Goal: Information Seeking & Learning: Learn about a topic

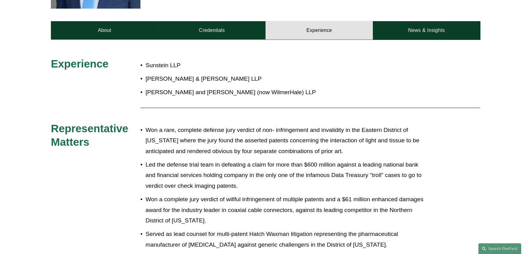
scroll to position [65, 0]
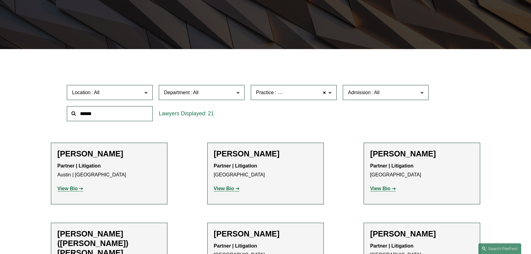
scroll to position [149, 0]
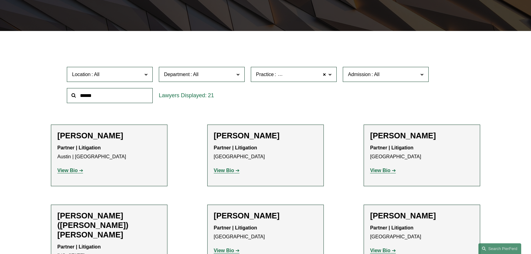
click at [307, 83] on div "Practice Intellectual Property Litigation Intellectual Property Litigation All …" at bounding box center [294, 74] width 92 height 21
click at [308, 78] on span "Practice Intellectual Property Litigation" at bounding box center [291, 74] width 70 height 8
click at [232, 73] on span "Department" at bounding box center [199, 74] width 70 height 8
click at [0, 0] on link "Litigation" at bounding box center [0, 0] width 0 height 0
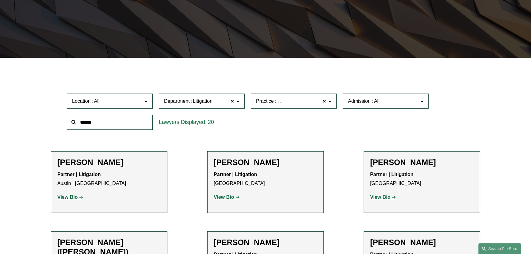
scroll to position [118, 0]
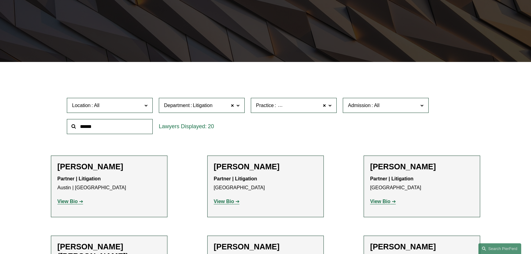
click at [283, 110] on span "Practice Intellectual Property Litigation" at bounding box center [291, 105] width 70 height 8
click at [0, 0] on link "Health and Pharmacy Law" at bounding box center [0, 0] width 0 height 0
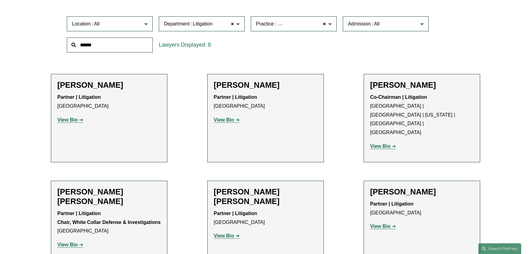
scroll to position [118, 0]
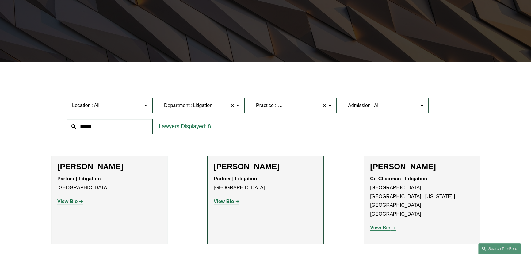
click at [221, 105] on span "Department Litigation" at bounding box center [199, 105] width 70 height 8
click at [263, 107] on span "Practice" at bounding box center [265, 105] width 18 height 5
click at [0, 0] on link "Intellectual Property Litigation" at bounding box center [0, 0] width 0 height 0
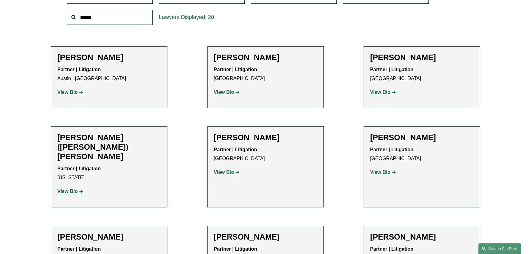
scroll to position [230, 0]
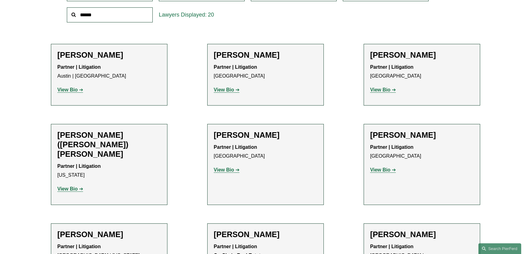
click at [229, 90] on strong "View Bio" at bounding box center [224, 89] width 20 height 5
click at [382, 92] on strong "View Bio" at bounding box center [380, 89] width 20 height 5
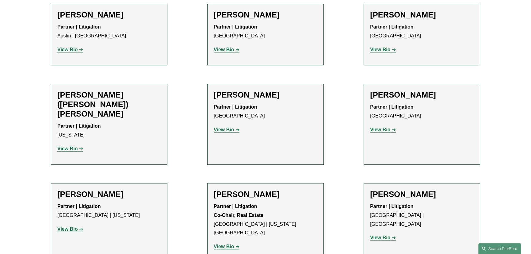
scroll to position [286, 0]
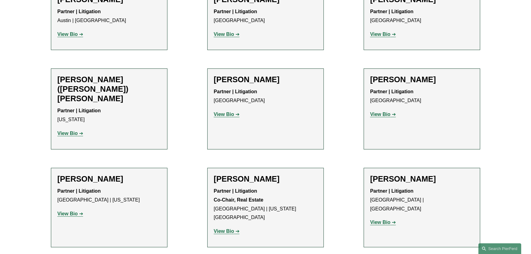
click at [70, 131] on strong "View Bio" at bounding box center [67, 133] width 20 height 5
click at [231, 116] on strong "View Bio" at bounding box center [224, 114] width 20 height 5
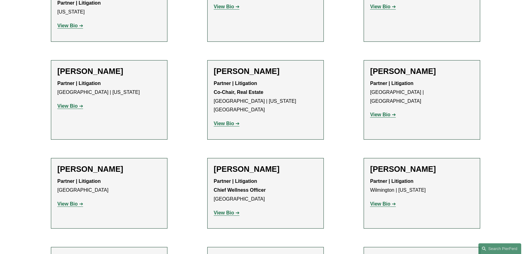
scroll to position [397, 0]
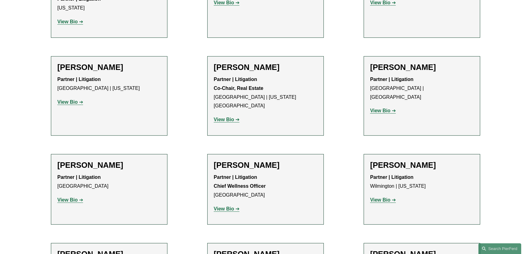
click at [377, 106] on p "View Bio" at bounding box center [422, 110] width 104 height 9
click at [377, 108] on strong "View Bio" at bounding box center [380, 110] width 20 height 5
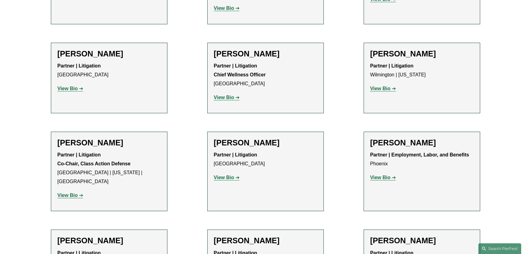
scroll to position [509, 0]
click at [393, 86] on link "View Bio" at bounding box center [383, 88] width 26 height 5
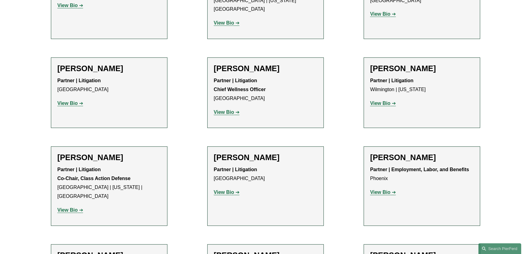
scroll to position [620, 0]
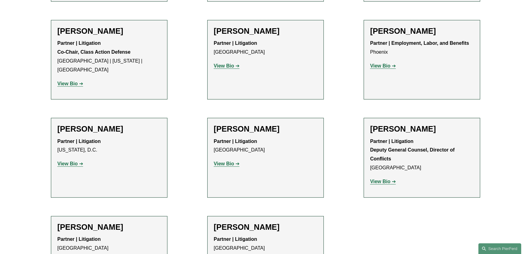
click at [385, 179] on strong "View Bio" at bounding box center [380, 181] width 20 height 5
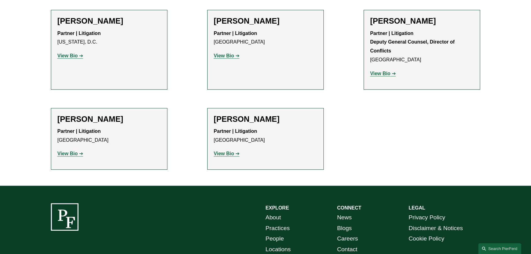
scroll to position [732, 0]
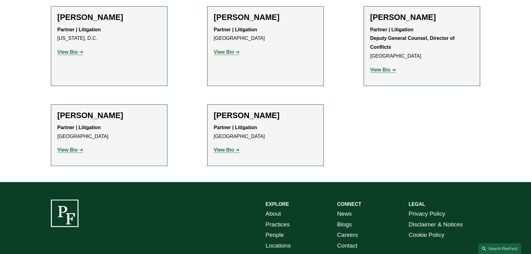
click at [353, 230] on link "Careers" at bounding box center [347, 235] width 21 height 11
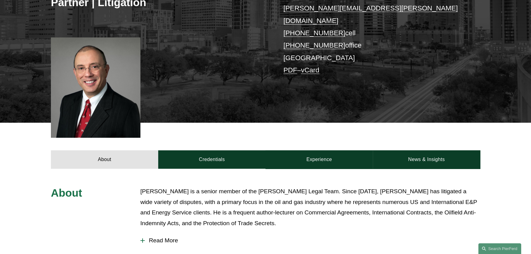
scroll to position [167, 0]
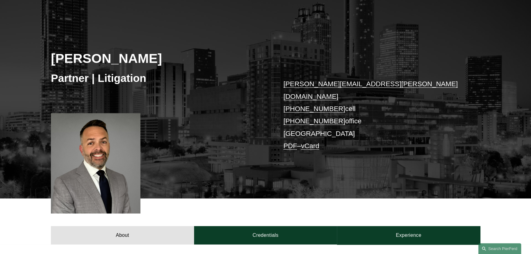
scroll to position [167, 0]
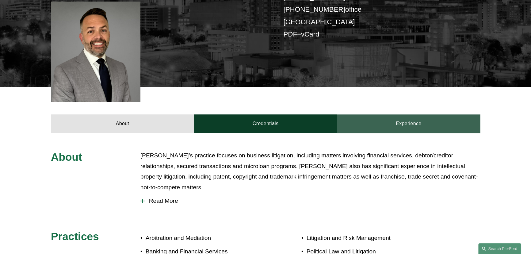
click at [416, 114] on link "Experience" at bounding box center [408, 123] width 143 height 18
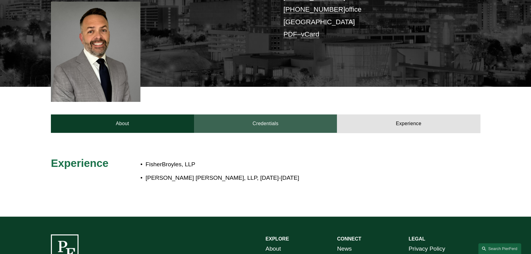
click at [306, 114] on link "Credentials" at bounding box center [265, 123] width 143 height 18
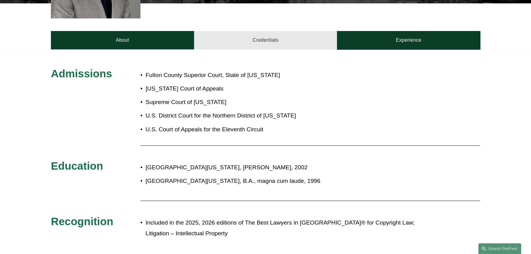
scroll to position [251, 0]
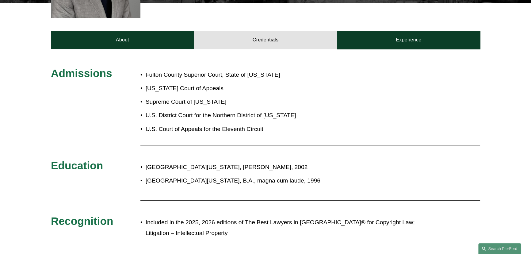
drag, startPoint x: 303, startPoint y: 102, endPoint x: 291, endPoint y: 86, distance: 20.6
click at [291, 86] on ul "Fulton County Superior Court, State of Georgia Georgia Court of Appeals Supreme…" at bounding box center [220, 102] width 161 height 65
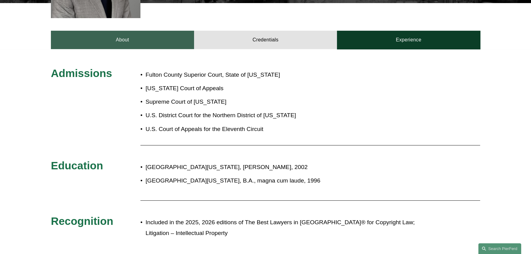
click at [168, 32] on link "About" at bounding box center [122, 40] width 143 height 18
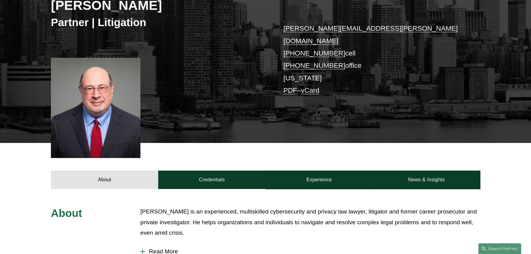
scroll to position [56, 0]
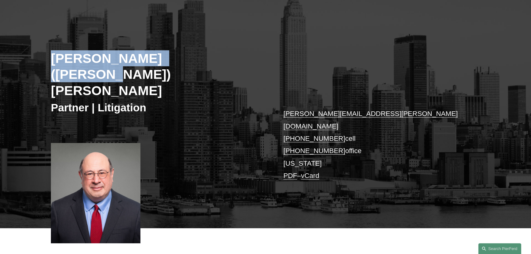
drag, startPoint x: 206, startPoint y: 55, endPoint x: 46, endPoint y: 60, distance: 159.6
click at [46, 60] on div "Jonathan E. (Jed) Davis Partner | Litigation jed.davis@pierferd.com +1.917.725.…" at bounding box center [265, 120] width 531 height 215
copy h2 "Jonathan E. (Jed) Davis"
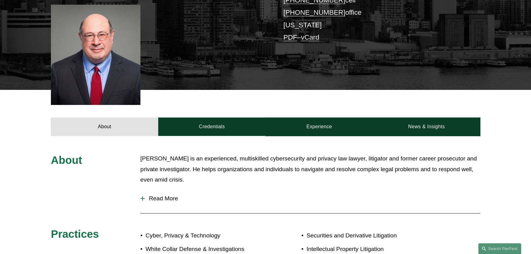
scroll to position [195, 0]
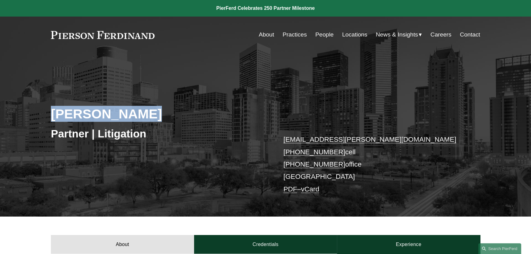
drag, startPoint x: 157, startPoint y: 115, endPoint x: 49, endPoint y: 112, distance: 107.7
click at [49, 112] on div "[PERSON_NAME] Partner | Litigation [EMAIL_ADDRESS][PERSON_NAME][DOMAIN_NAME] [P…" at bounding box center [265, 143] width 531 height 148
copy h2 "[PERSON_NAME]"
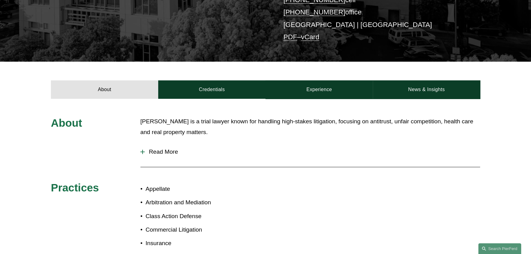
scroll to position [167, 0]
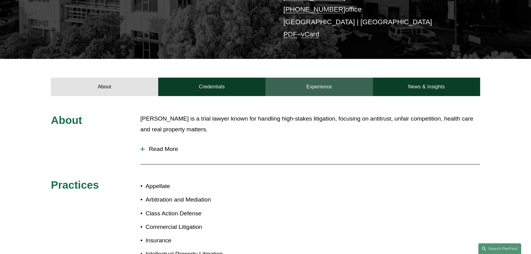
click at [300, 81] on link "Experience" at bounding box center [319, 87] width 107 height 18
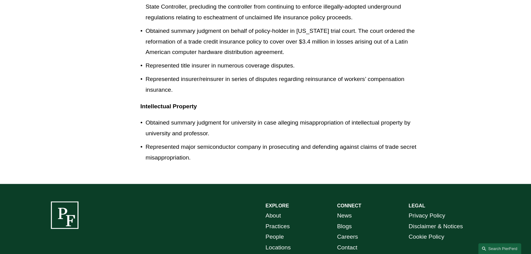
scroll to position [976, 0]
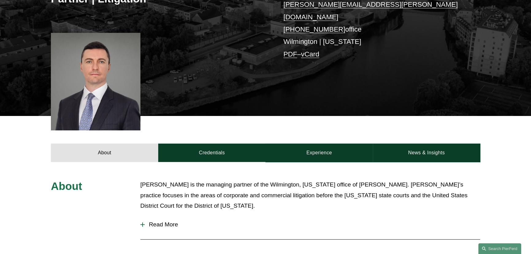
scroll to position [139, 0]
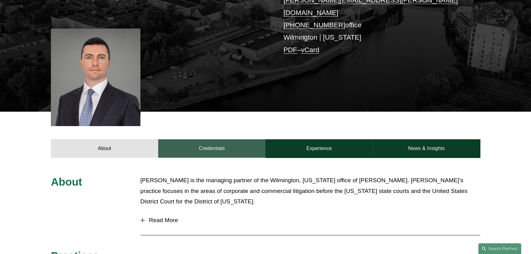
click at [209, 147] on link "Credentials" at bounding box center [211, 148] width 107 height 18
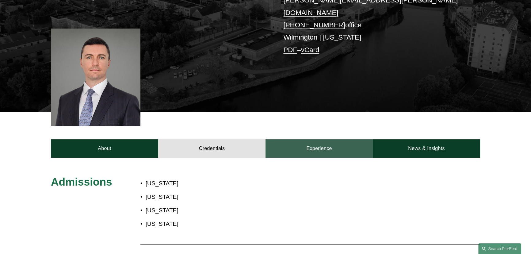
click at [306, 139] on link "Experience" at bounding box center [319, 148] width 107 height 18
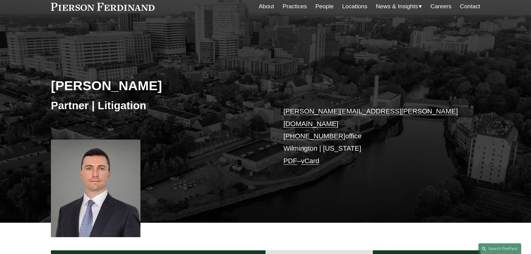
scroll to position [28, 0]
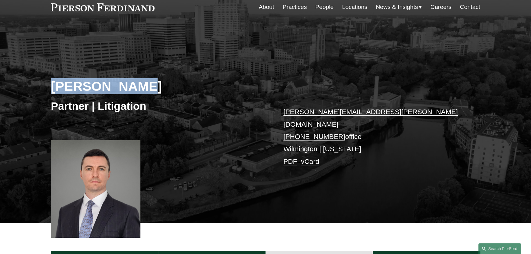
drag, startPoint x: 136, startPoint y: 91, endPoint x: 50, endPoint y: 87, distance: 85.4
click at [50, 87] on div "Carl D. Neff Partner | Litigation carl.neff@pierferd.com +1.302.482.4244 office…" at bounding box center [265, 132] width 531 height 182
copy h2 "Carl D. Neff"
click at [279, 64] on div "Carl D. Neff Partner | Litigation carl.neff@pierferd.com +1.302.482.4244 office…" at bounding box center [265, 132] width 531 height 182
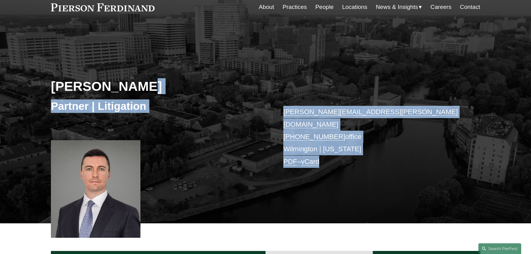
drag, startPoint x: 268, startPoint y: 73, endPoint x: 352, endPoint y: 175, distance: 131.8
click at [352, 175] on div "Carl D. Neff Partner | Litigation carl.neff@pierferd.com +1.302.482.4244 office…" at bounding box center [265, 132] width 531 height 182
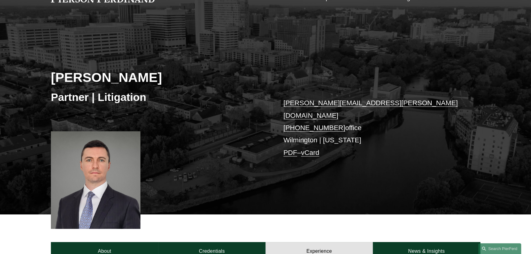
scroll to position [0, 0]
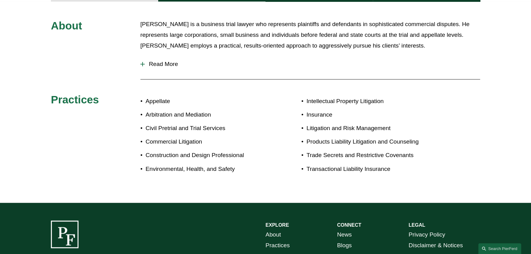
scroll to position [207, 0]
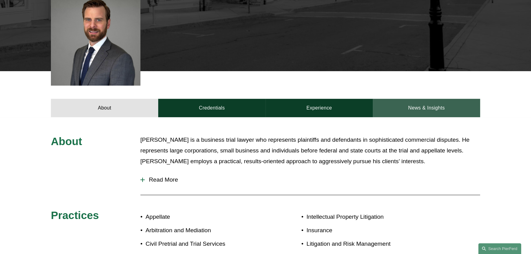
click at [409, 104] on link "News & Insights" at bounding box center [426, 108] width 107 height 18
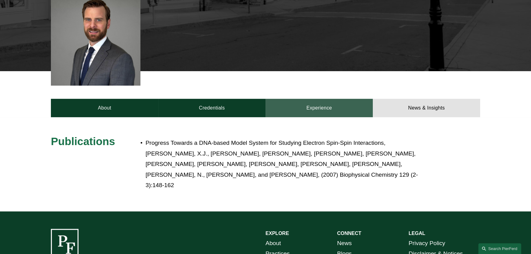
click at [352, 101] on link "Experience" at bounding box center [319, 108] width 107 height 18
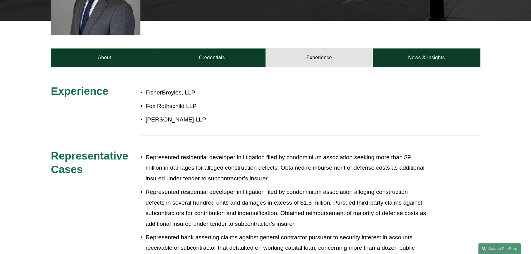
scroll to position [179, 0]
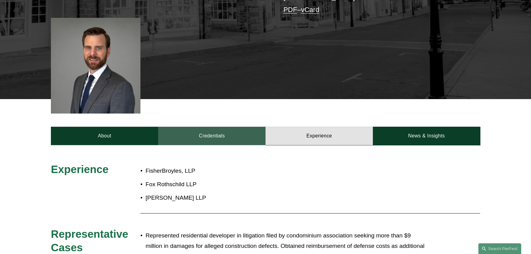
click at [227, 127] on link "Credentials" at bounding box center [211, 136] width 107 height 18
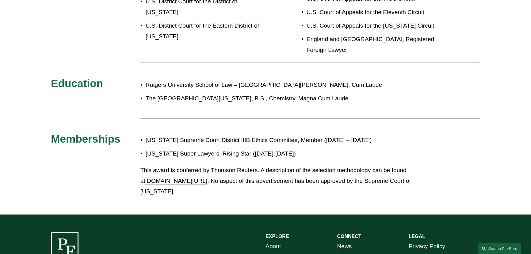
scroll to position [456, 0]
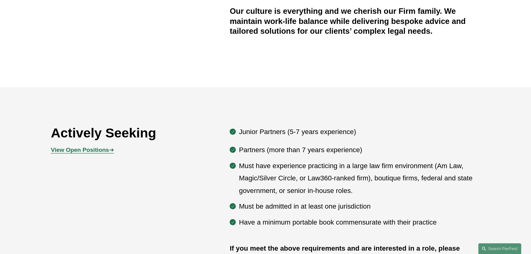
scroll to position [260, 0]
click at [104, 149] on strong "View Open Positions" at bounding box center [80, 150] width 58 height 6
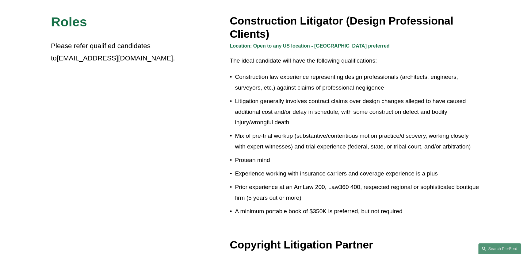
scroll to position [390, 0]
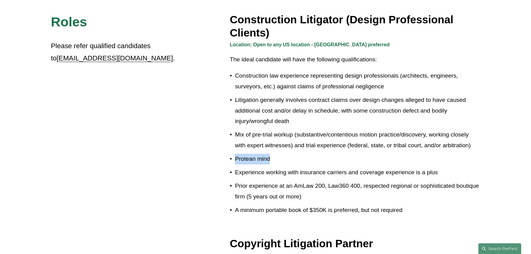
drag, startPoint x: 273, startPoint y: 154, endPoint x: 233, endPoint y: 154, distance: 40.2
click at [235, 154] on p "Protean mind" at bounding box center [357, 159] width 245 height 11
copy p "Protean mind"
click at [378, 156] on p "Protean mind" at bounding box center [357, 159] width 245 height 11
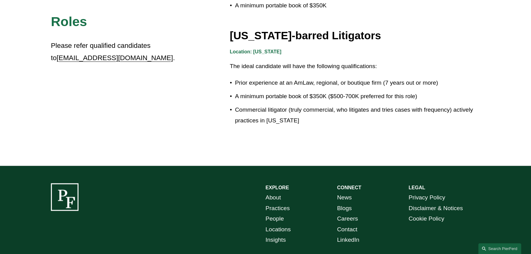
scroll to position [1134, 0]
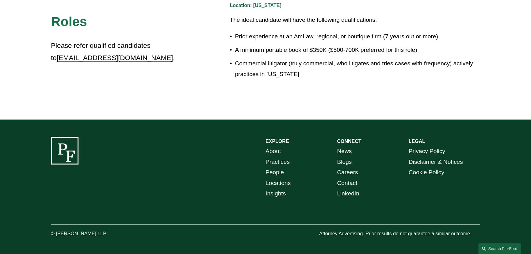
click at [356, 179] on link "Contact" at bounding box center [347, 183] width 20 height 11
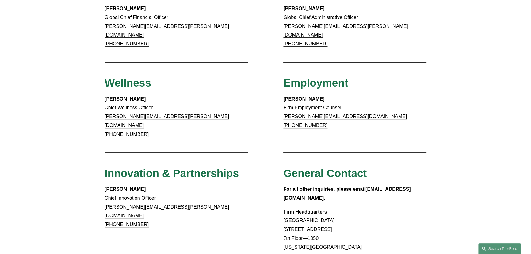
scroll to position [446, 0]
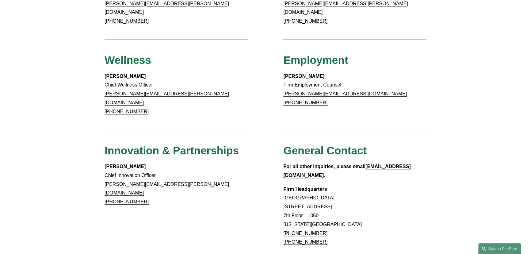
drag, startPoint x: 360, startPoint y: 175, endPoint x: 282, endPoint y: 169, distance: 77.8
copy p "Rockefeller Center 1270 Avenue of the Americas"
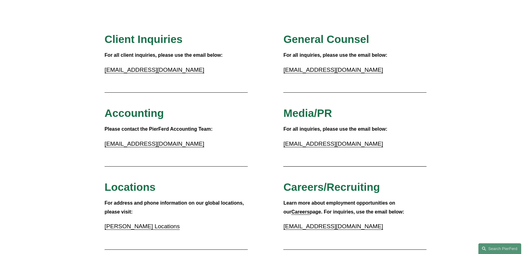
scroll to position [0, 0]
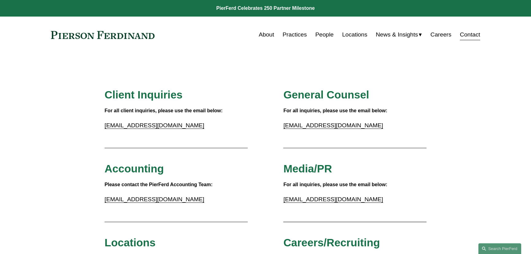
click at [0, 0] on span "Blogs" at bounding box center [0, 0] width 0 height 0
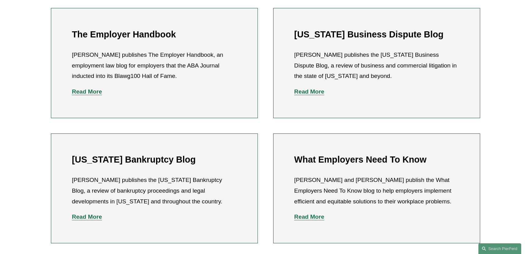
scroll to position [195, 0]
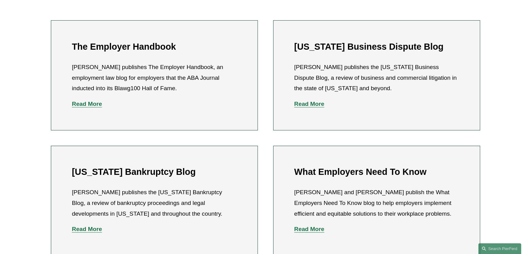
click at [306, 106] on strong "Read More" at bounding box center [309, 104] width 30 height 6
